Goal: Task Accomplishment & Management: Use online tool/utility

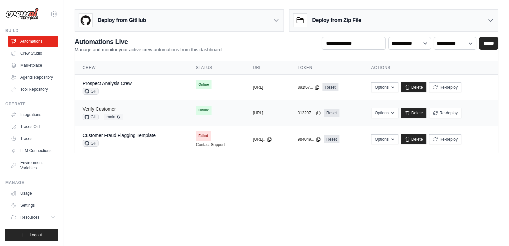
click at [107, 107] on link "Verify Customer" at bounding box center [99, 108] width 33 height 5
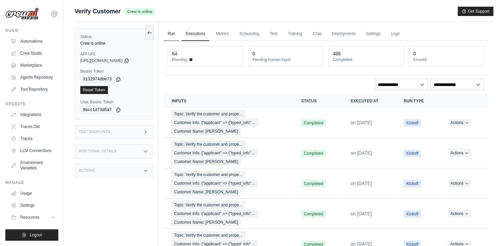
click at [174, 34] on link "Run" at bounding box center [171, 34] width 15 height 14
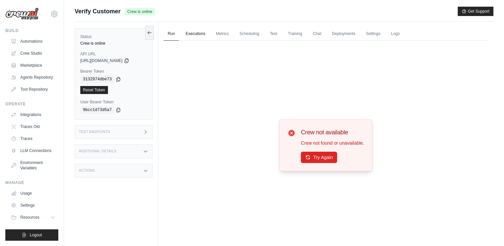
click at [192, 34] on link "Executions" at bounding box center [196, 34] width 28 height 14
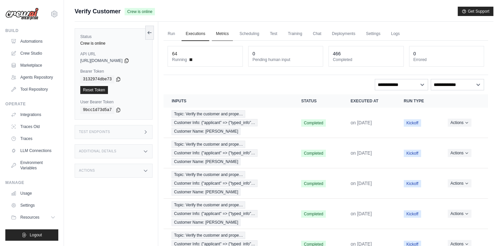
click at [227, 35] on link "Metrics" at bounding box center [222, 34] width 21 height 14
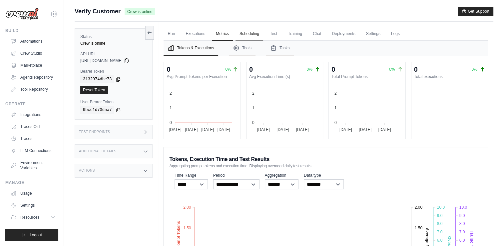
click at [259, 32] on link "Scheduling" at bounding box center [250, 34] width 28 height 14
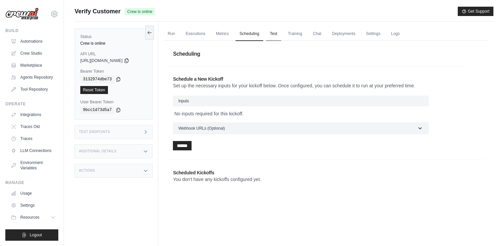
click at [273, 36] on link "Test" at bounding box center [273, 34] width 15 height 14
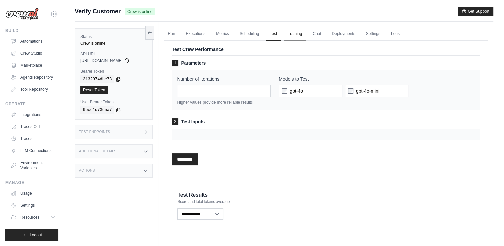
click at [300, 36] on link "Training" at bounding box center [295, 34] width 22 height 14
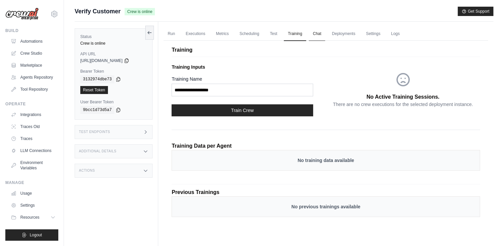
click at [317, 36] on link "Chat" at bounding box center [317, 34] width 16 height 14
click at [346, 35] on link "Deployments" at bounding box center [343, 34] width 31 height 14
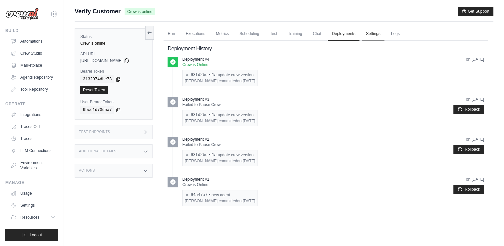
click at [377, 30] on link "Settings" at bounding box center [373, 34] width 22 height 14
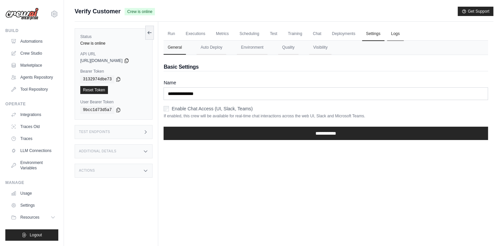
click at [396, 38] on link "Logs" at bounding box center [395, 34] width 17 height 14
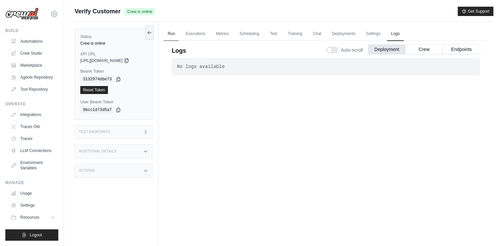
click at [170, 34] on link "Run" at bounding box center [171, 34] width 15 height 14
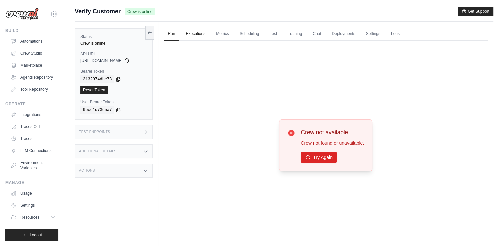
click at [190, 31] on link "Executions" at bounding box center [196, 34] width 28 height 14
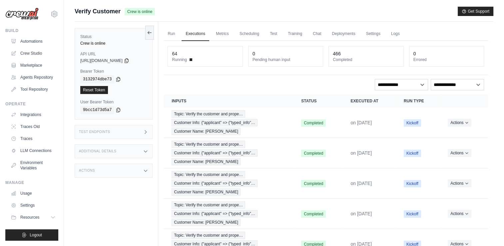
click at [24, 15] on img at bounding box center [21, 14] width 33 height 13
click at [116, 10] on span "Verify Customer" at bounding box center [98, 11] width 46 height 9
click at [148, 31] on icon at bounding box center [149, 32] width 5 height 5
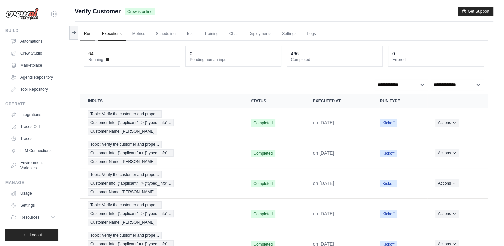
click at [88, 38] on link "Run" at bounding box center [87, 34] width 15 height 14
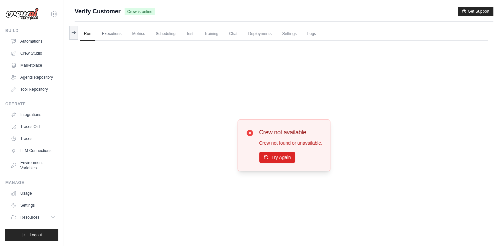
click at [104, 17] on div "Submit a support request Describe your issue or question * Please be specific a…" at bounding box center [284, 14] width 419 height 15
click at [42, 77] on link "Agents Repository" at bounding box center [34, 77] width 50 height 11
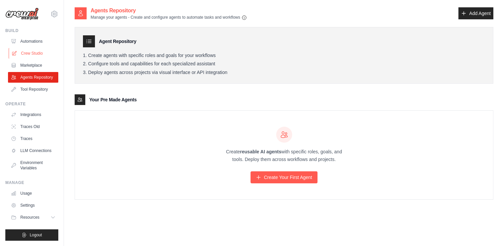
click at [34, 54] on link "Crew Studio" at bounding box center [34, 53] width 50 height 11
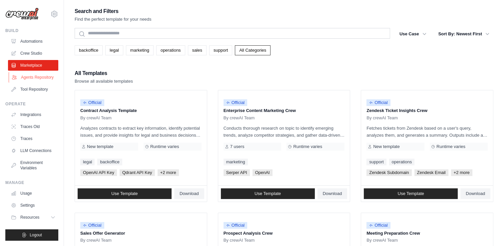
click at [32, 77] on link "Agents Repository" at bounding box center [34, 77] width 50 height 11
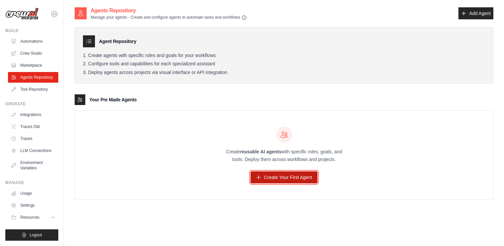
click at [259, 181] on link "Create Your First Agent" at bounding box center [284, 177] width 67 height 12
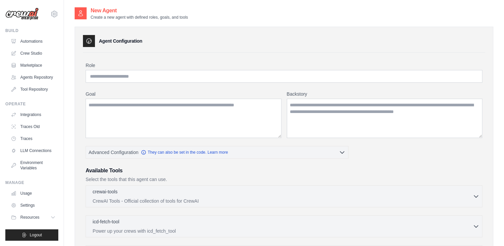
scroll to position [131, 0]
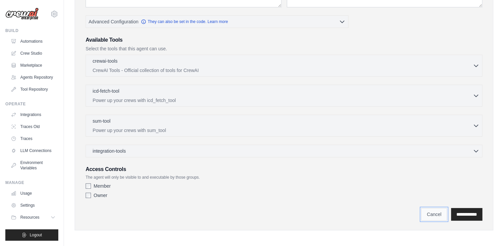
click at [423, 216] on link "Cancel" at bounding box center [434, 214] width 26 height 13
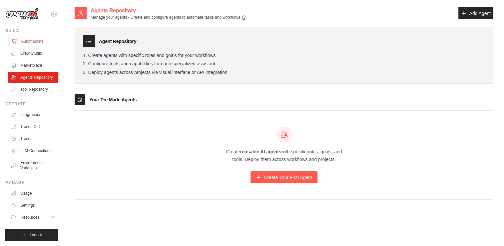
click at [27, 42] on link "Automations" at bounding box center [34, 41] width 50 height 11
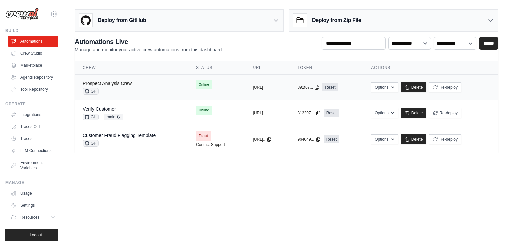
click at [124, 82] on link "Prospect Analysis Crew" at bounding box center [107, 83] width 49 height 5
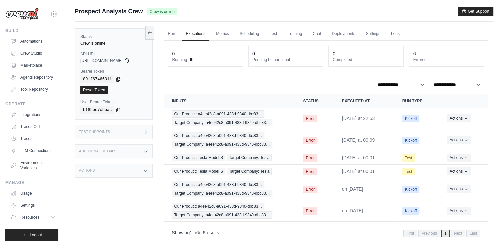
click at [138, 155] on div "Additional Details" at bounding box center [114, 151] width 78 height 14
click at [136, 173] on div "Actions" at bounding box center [114, 171] width 78 height 14
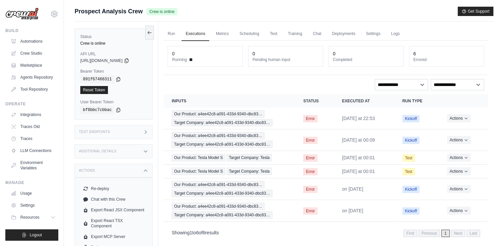
click at [136, 173] on div "Actions" at bounding box center [114, 171] width 78 height 14
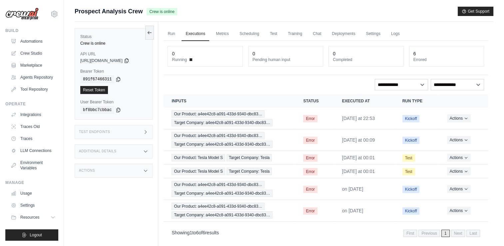
click at [145, 135] on div "Test Endpoints" at bounding box center [114, 132] width 78 height 14
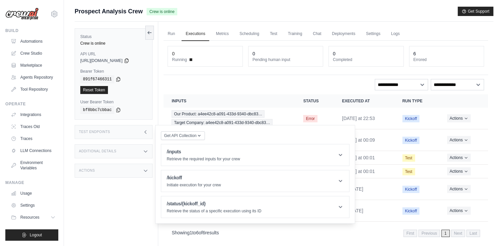
click at [143, 132] on icon at bounding box center [145, 131] width 5 height 5
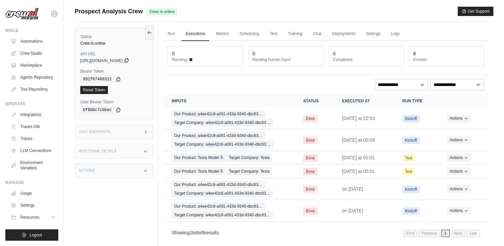
click at [129, 59] on icon at bounding box center [126, 60] width 5 height 5
click at [116, 80] on icon at bounding box center [118, 78] width 5 height 5
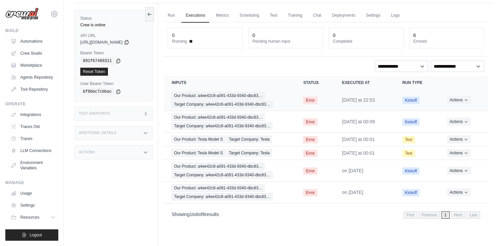
scroll to position [28, 0]
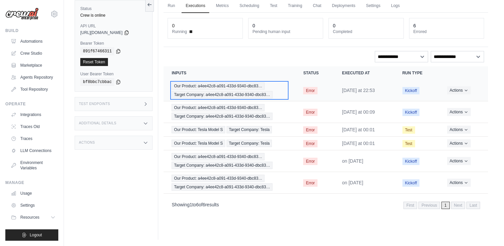
click at [191, 89] on div "Our Product: a4ee42c8-a091-433d-9340-dbc83… Target Company: a4ee42c8-a091-433d-…" at bounding box center [230, 90] width 116 height 16
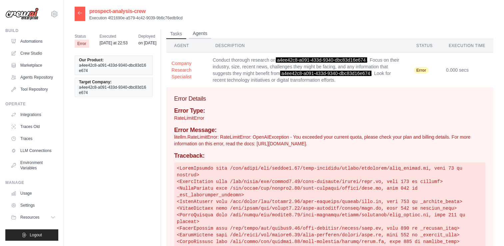
click at [205, 33] on button "Agents" at bounding box center [200, 34] width 23 height 10
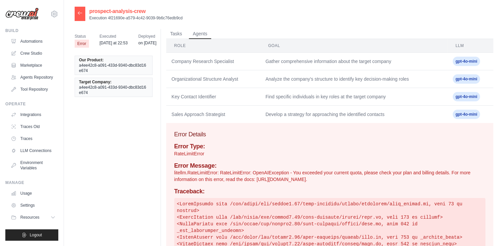
click at [173, 29] on div "Status Error Executed [DATE] at 22:53 Deployed on [DATE] Our Product: a4ee42c8-…" at bounding box center [284, 248] width 419 height 441
click at [181, 37] on button "Tasks" at bounding box center [176, 34] width 20 height 10
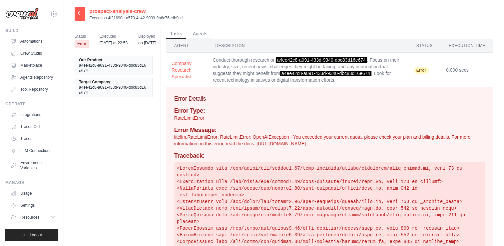
click at [78, 13] on icon at bounding box center [79, 12] width 5 height 5
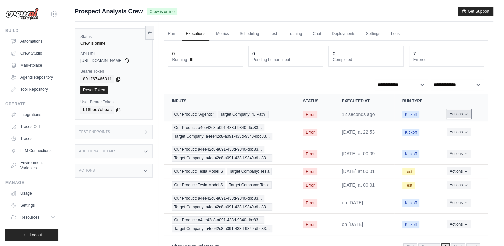
click at [467, 114] on icon "Actions for execution" at bounding box center [466, 114] width 4 height 4
click at [461, 124] on link "View Details" at bounding box center [459, 126] width 43 height 11
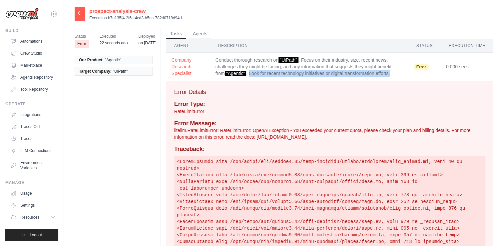
drag, startPoint x: 239, startPoint y: 74, endPoint x: 386, endPoint y: 77, distance: 146.7
click at [386, 77] on td "Conduct thorough research on "UiPath" . Focus on their industry, size, recent n…" at bounding box center [309, 67] width 198 height 28
click at [252, 71] on td "Conduct thorough research on "UiPath" . Focus on their industry, size, recent n…" at bounding box center [309, 67] width 198 height 28
click at [282, 72] on td "Conduct thorough research on "UiPath" . Focus on their industry, size, recent n…" at bounding box center [309, 67] width 198 height 28
click at [282, 71] on td "Conduct thorough research on "UiPath" . Focus on their industry, size, recent n…" at bounding box center [309, 67] width 198 height 28
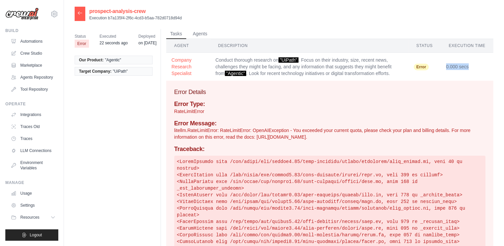
drag, startPoint x: 447, startPoint y: 67, endPoint x: 483, endPoint y: 71, distance: 35.9
click at [483, 71] on td "0.000 secs" at bounding box center [467, 67] width 53 height 28
drag, startPoint x: 177, startPoint y: 66, endPoint x: 179, endPoint y: 69, distance: 3.9
click at [177, 66] on button "Company Research Specialist" at bounding box center [188, 67] width 33 height 20
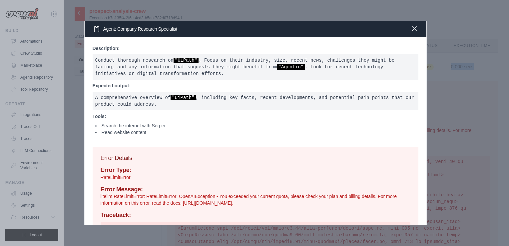
click at [416, 27] on icon "button" at bounding box center [415, 29] width 4 height 4
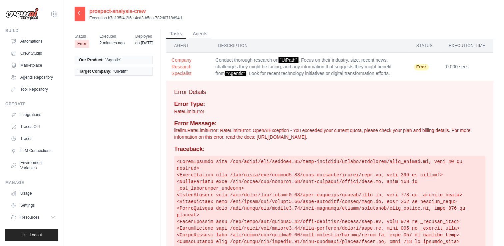
click at [82, 17] on div at bounding box center [80, 14] width 11 height 14
click at [153, 26] on div "Status Error Executed 2 minutes ago Deployed on Aug 25 Our Product: "Agentic" T…" at bounding box center [284, 224] width 419 height 406
click at [36, 40] on link "Automations" at bounding box center [34, 41] width 50 height 11
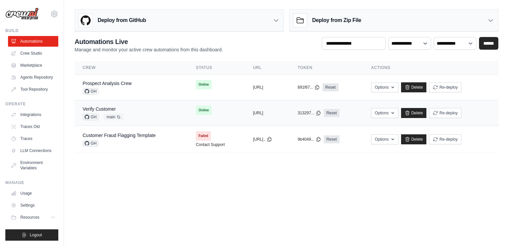
click at [123, 107] on div "Verify Customer" at bounding box center [103, 109] width 41 height 7
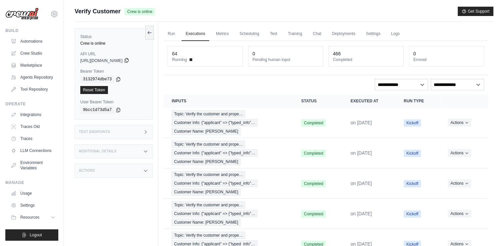
click at [129, 60] on icon at bounding box center [126, 60] width 5 height 5
click at [128, 59] on icon at bounding box center [127, 60] width 4 height 4
click at [117, 78] on icon at bounding box center [118, 78] width 5 height 5
click at [129, 59] on icon at bounding box center [126, 60] width 5 height 5
click at [117, 78] on icon at bounding box center [118, 78] width 5 height 5
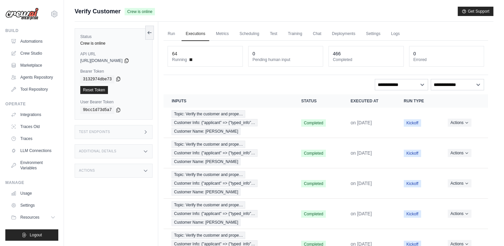
click at [116, 79] on icon at bounding box center [118, 78] width 5 height 5
click at [152, 32] on icon at bounding box center [149, 32] width 5 height 5
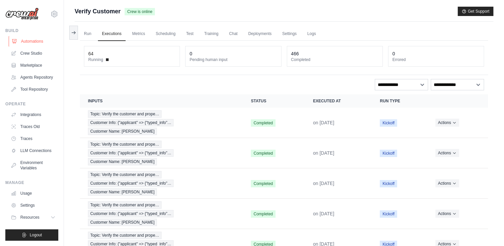
click at [33, 45] on link "Automations" at bounding box center [34, 41] width 50 height 11
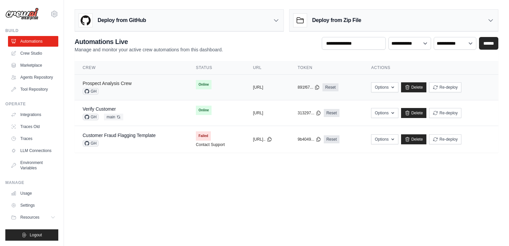
click at [120, 83] on link "Prospect Analysis Crew" at bounding box center [107, 83] width 49 height 5
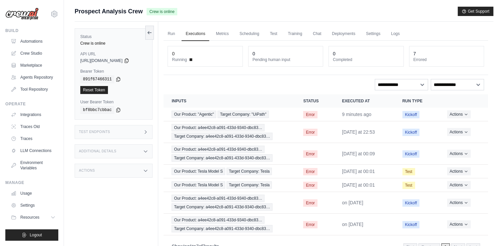
click at [434, 59] on dt "Errored" at bounding box center [447, 59] width 66 height 5
click at [132, 134] on div "Test Endpoints" at bounding box center [114, 132] width 78 height 14
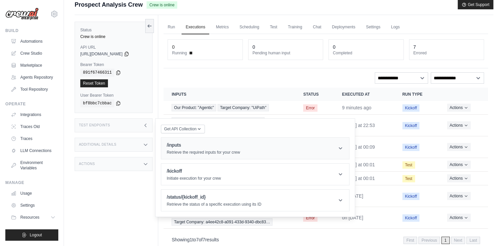
scroll to position [28, 0]
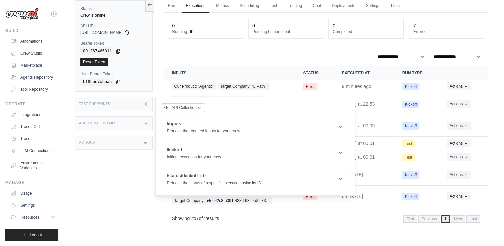
click at [104, 119] on div "Additional Details" at bounding box center [114, 123] width 78 height 14
click at [107, 189] on div "Actions" at bounding box center [114, 182] width 78 height 14
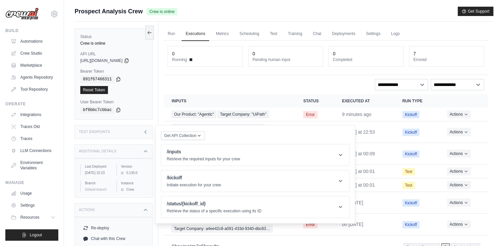
scroll to position [0, 0]
click at [175, 32] on link "Run" at bounding box center [171, 34] width 15 height 14
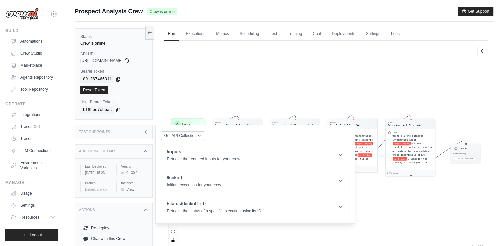
click at [378, 224] on div "Agent Company Research Specialist Task Conduct thorough research on target Comp…" at bounding box center [326, 145] width 325 height 209
click at [144, 134] on icon at bounding box center [145, 131] width 5 height 5
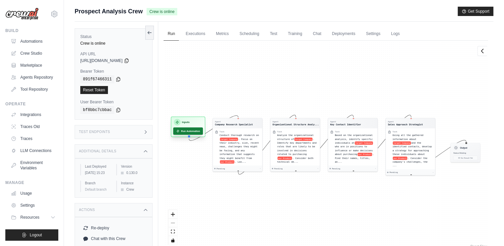
click at [185, 131] on button "Run Automation" at bounding box center [188, 130] width 30 height 7
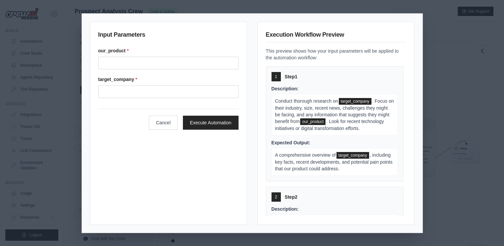
drag, startPoint x: 155, startPoint y: 69, endPoint x: 156, endPoint y: 66, distance: 3.4
click at [155, 69] on div "our_product * target_company *" at bounding box center [168, 72] width 140 height 51
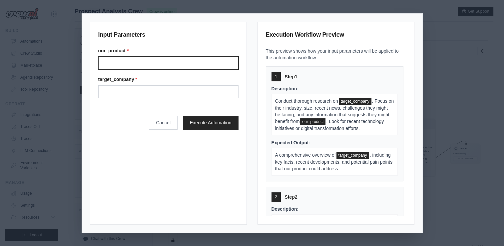
click at [157, 63] on input "Our product" at bounding box center [168, 63] width 140 height 13
type input "*"
type input "**********"
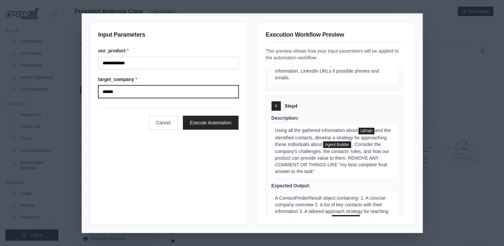
scroll to position [364, 0]
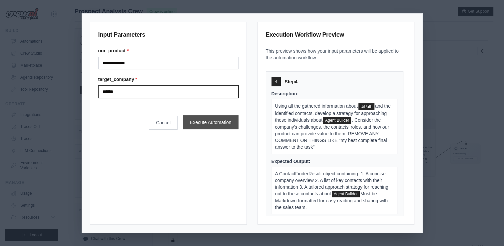
type input "******"
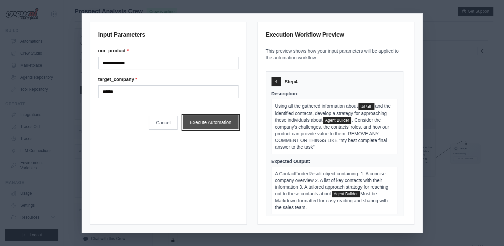
click at [225, 126] on button "Execute Automation" at bounding box center [211, 122] width 56 height 14
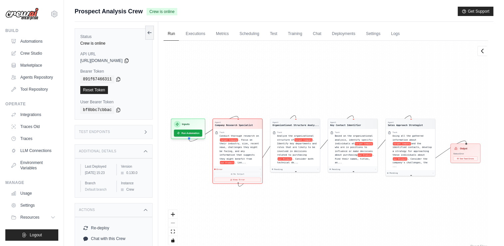
scroll to position [4, 0]
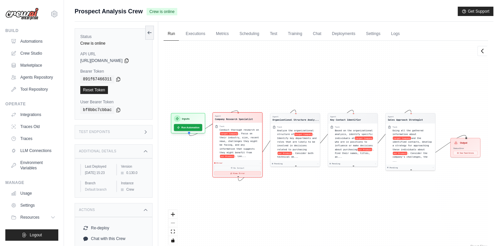
click at [245, 173] on button "View Error" at bounding box center [237, 173] width 47 height 4
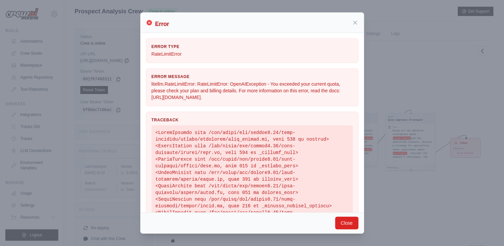
drag, startPoint x: 151, startPoint y: 82, endPoint x: 300, endPoint y: 98, distance: 149.8
click at [300, 98] on div "Error Message litellm.RateLimitError: RateLimitError: OpenAIException - You exc…" at bounding box center [252, 87] width 213 height 38
click at [300, 98] on p "litellm.RateLimitError: RateLimitError: OpenAIException - You exceeded your cur…" at bounding box center [252, 91] width 201 height 20
click at [348, 225] on button "Close" at bounding box center [346, 223] width 23 height 13
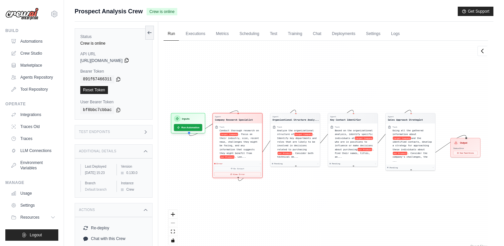
click at [129, 61] on icon at bounding box center [126, 60] width 5 height 5
click at [116, 79] on icon at bounding box center [118, 78] width 5 height 5
click at [238, 170] on div "Error - No Output View Error" at bounding box center [237, 168] width 49 height 17
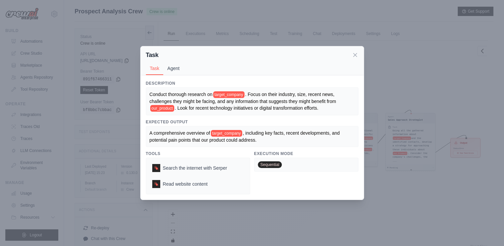
click at [172, 72] on button "Agent" at bounding box center [173, 68] width 20 height 13
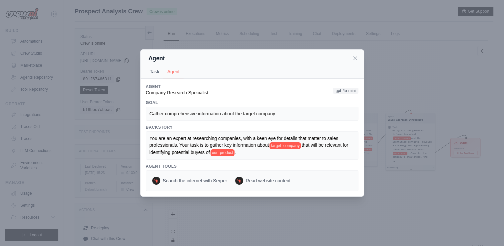
click at [159, 72] on button "Task" at bounding box center [155, 71] width 18 height 13
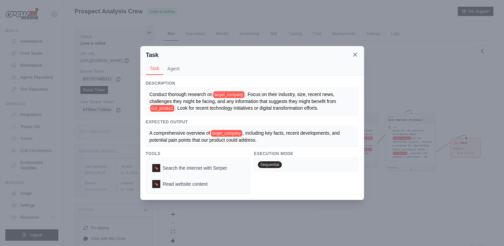
click at [354, 56] on icon at bounding box center [355, 54] width 3 height 3
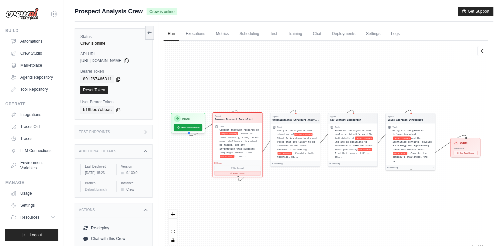
click at [243, 171] on button "View Error" at bounding box center [237, 173] width 47 height 4
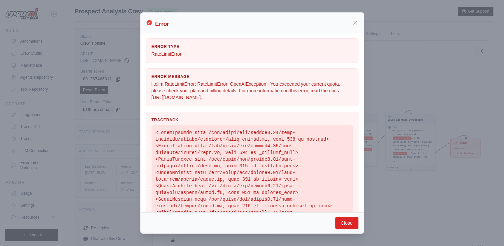
drag, startPoint x: 196, startPoint y: 80, endPoint x: 303, endPoint y: 101, distance: 108.4
click at [303, 101] on div "Error Message litellm.RateLimitError: RateLimitError: OpenAIException - You exc…" at bounding box center [252, 87] width 213 height 38
click at [354, 24] on icon at bounding box center [355, 22] width 7 height 7
